Goal: Complete application form

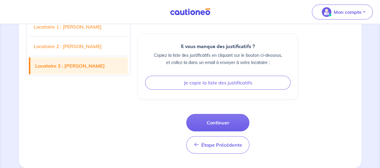
click at [99, 46] on link "Locataire 2 : [PERSON_NAME]" at bounding box center [78, 46] width 99 height 17
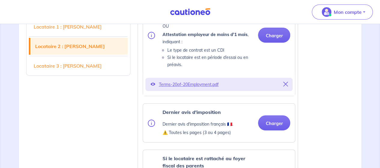
scroll to position [1242, 0]
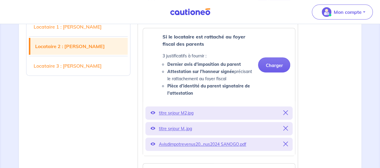
drag, startPoint x: 382, startPoint y: 87, endPoint x: 328, endPoint y: 129, distance: 68.9
click at [328, 129] on div "Locataire 1 : [PERSON_NAME] Locataire 2 : [PERSON_NAME] Locataire 3 : KARIDJA D…" at bounding box center [191, 89] width 336 height 2317
click at [274, 72] on button "Charger" at bounding box center [274, 64] width 32 height 15
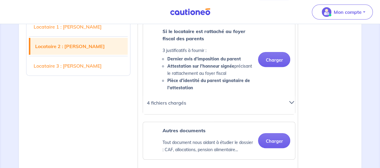
scroll to position [1244, 0]
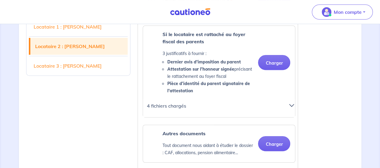
click at [294, 108] on icon at bounding box center [291, 105] width 5 height 5
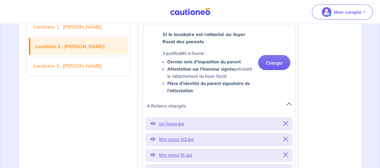
click at [94, 29] on link "Locataire 1 : [PERSON_NAME]" at bounding box center [78, 26] width 99 height 17
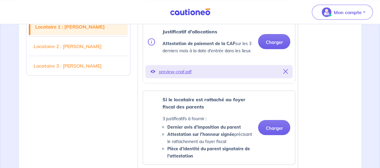
scroll to position [560, 0]
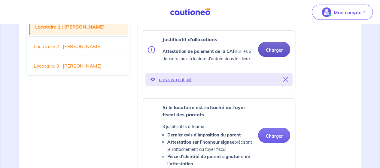
click at [282, 53] on button "Charger" at bounding box center [274, 49] width 32 height 15
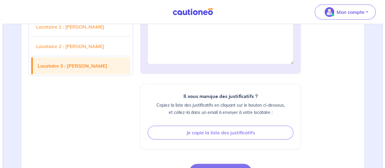
scroll to position [2413, 0]
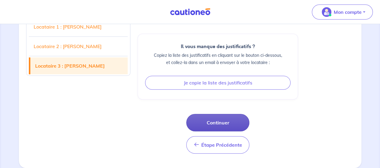
click at [215, 122] on button "Continuer" at bounding box center [217, 122] width 63 height 17
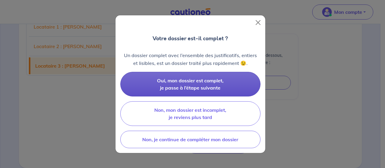
click at [191, 85] on span "Oui, mon dossier est complet, je passe à l’étape suivante" at bounding box center [190, 84] width 66 height 13
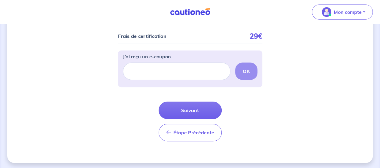
scroll to position [83, 0]
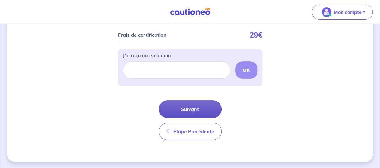
click at [191, 109] on button "Suivant" at bounding box center [190, 108] width 63 height 17
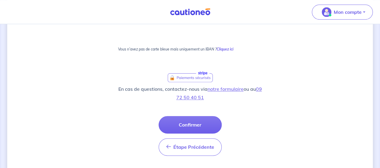
scroll to position [396, 0]
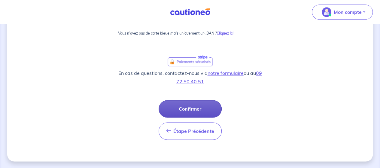
click at [186, 109] on button "Confirmer" at bounding box center [190, 108] width 63 height 17
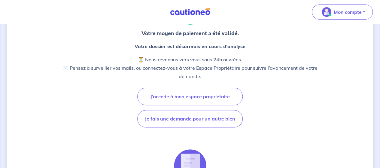
scroll to position [59, 0]
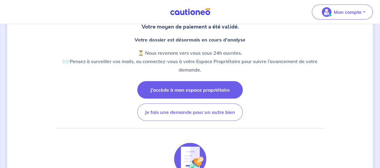
click at [183, 90] on button "J’accède à mon espace propriétaire" at bounding box center [190, 89] width 106 height 17
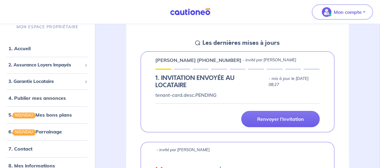
scroll to position [54, 0]
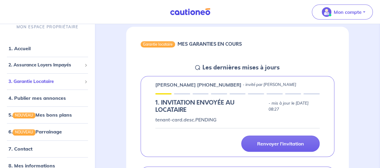
click at [26, 80] on span "3. Garantie Locataire" at bounding box center [45, 81] width 74 height 7
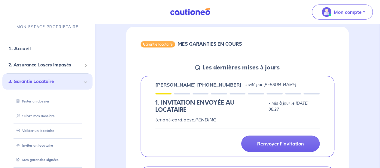
click at [45, 81] on span "3. Garantie Locataire" at bounding box center [45, 81] width 74 height 7
